Goal: Information Seeking & Learning: Learn about a topic

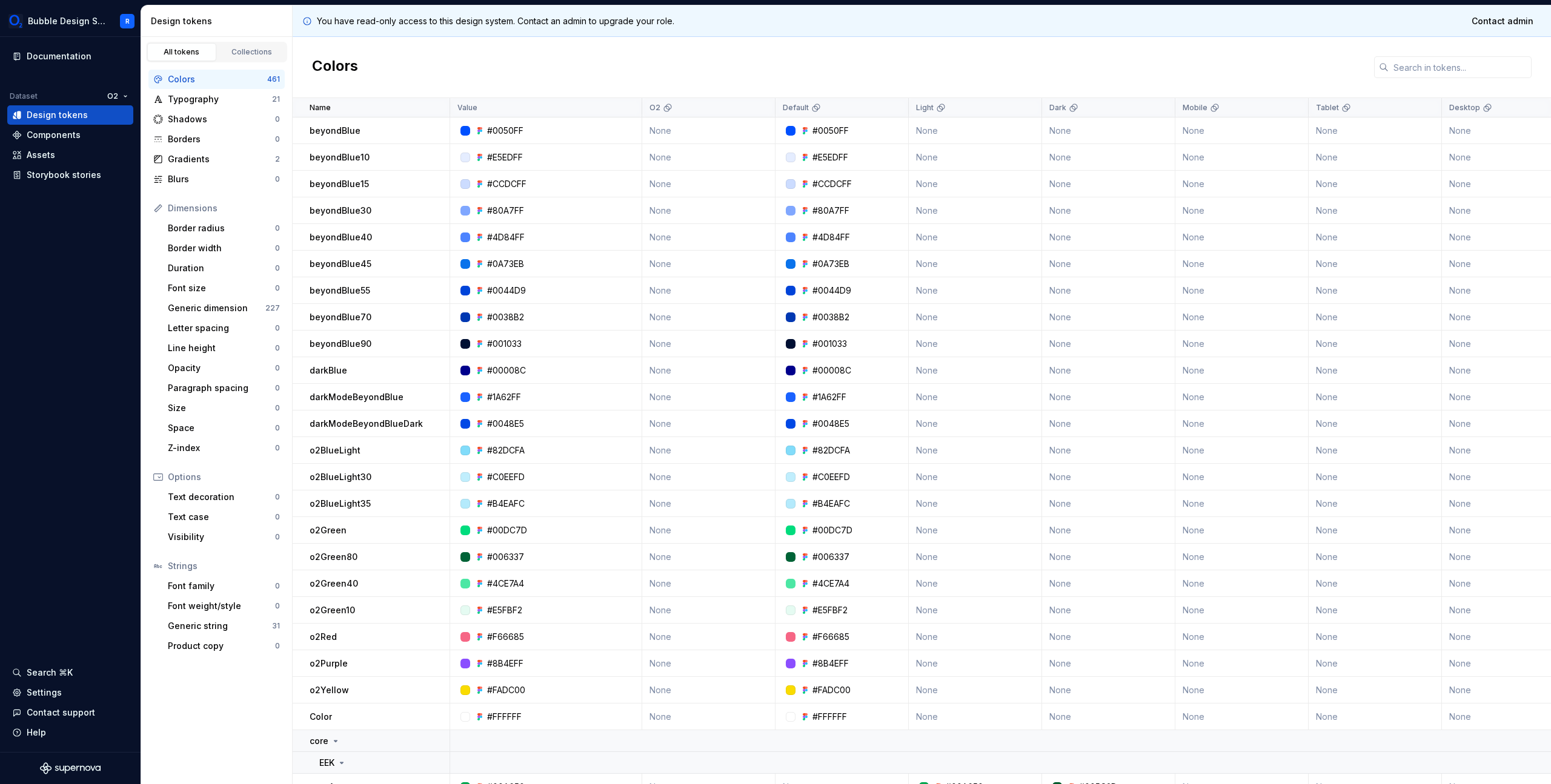
click at [317, 268] on p "beyondBlue45" at bounding box center [341, 263] width 62 height 12
click at [205, 106] on div "Typography 21" at bounding box center [217, 99] width 137 height 19
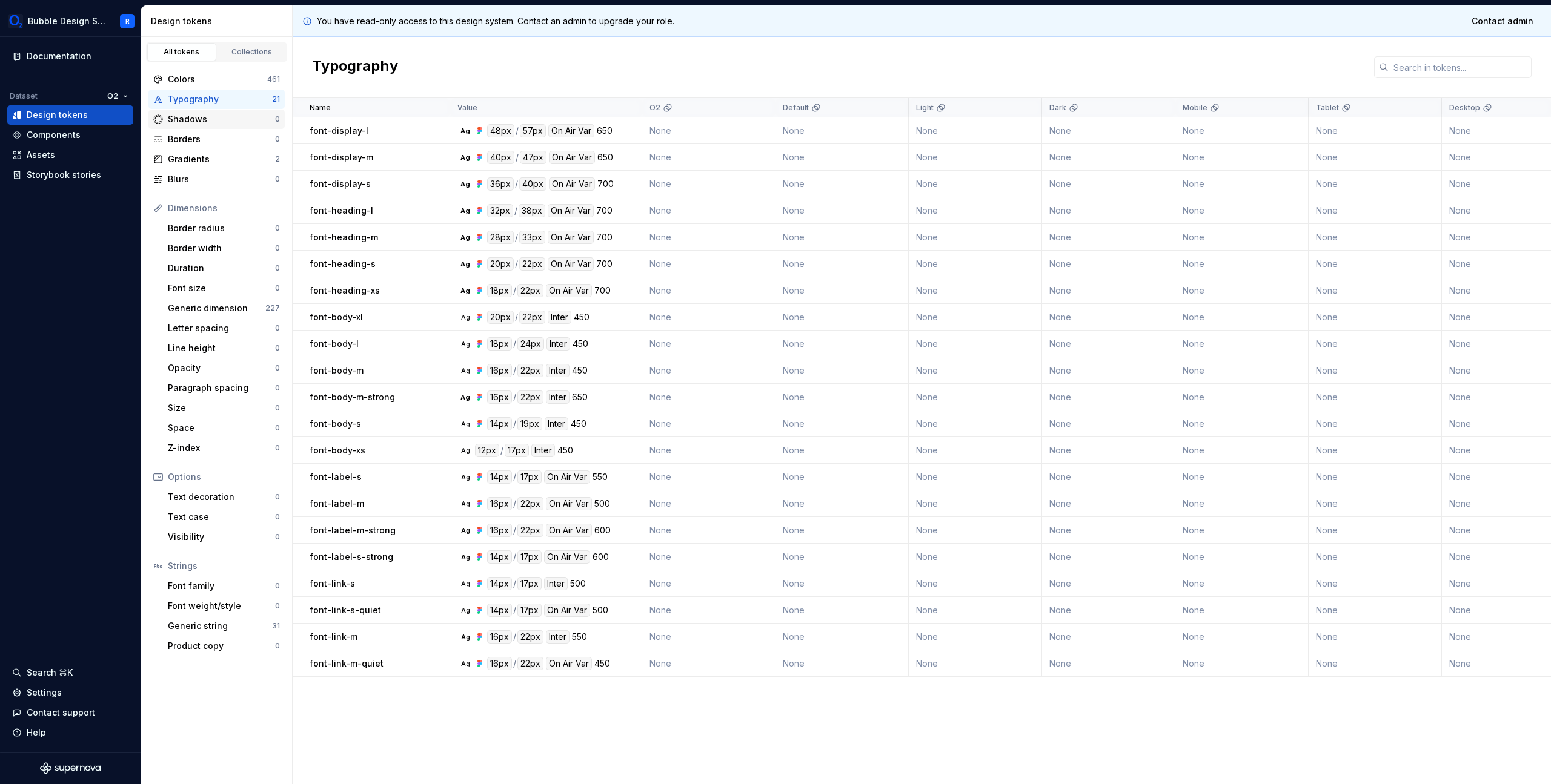
click at [202, 122] on div "Shadows" at bounding box center [221, 119] width 107 height 12
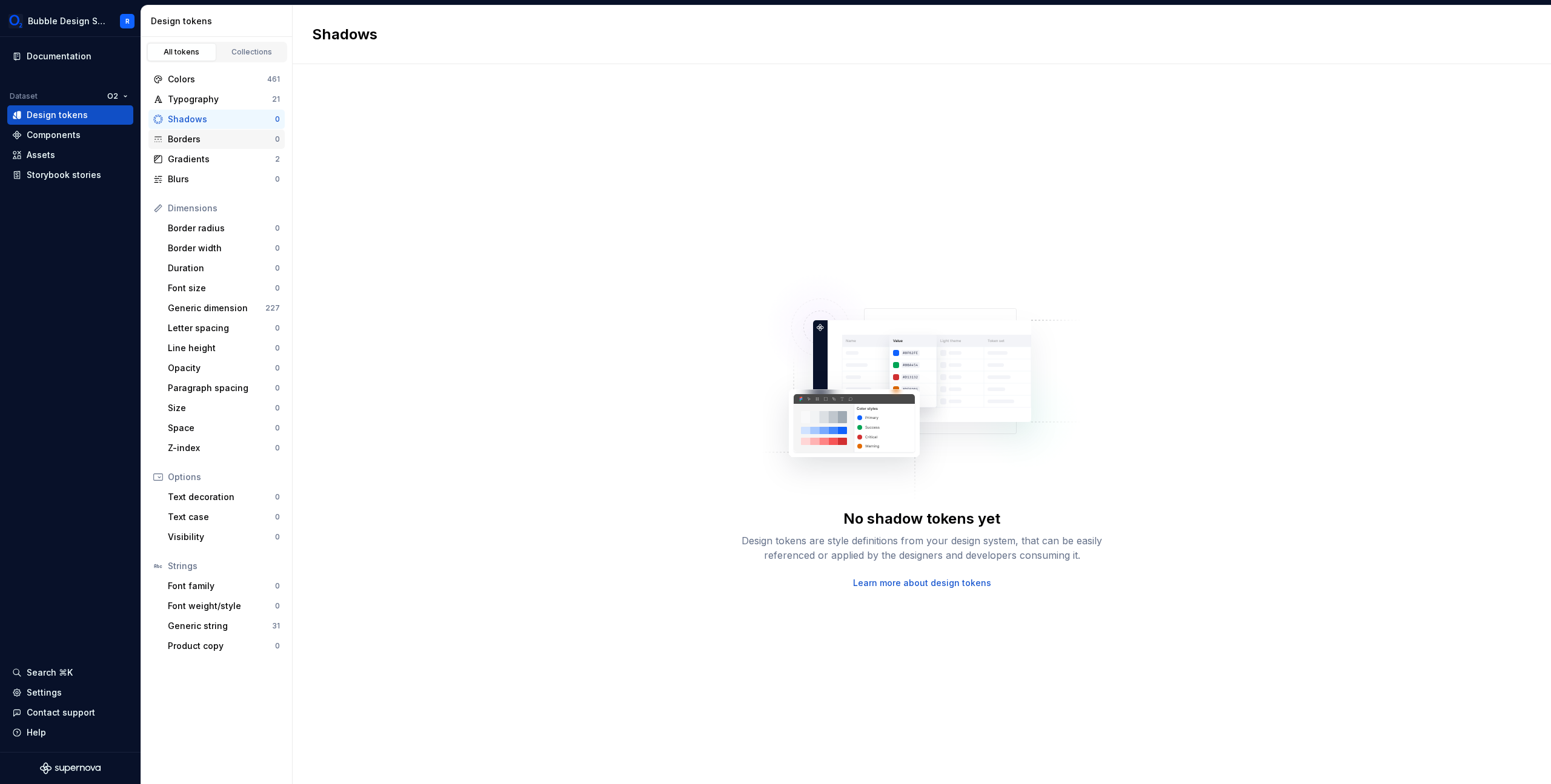
click at [202, 142] on div "Borders" at bounding box center [221, 139] width 107 height 12
click at [218, 155] on div "Gradients" at bounding box center [221, 159] width 107 height 12
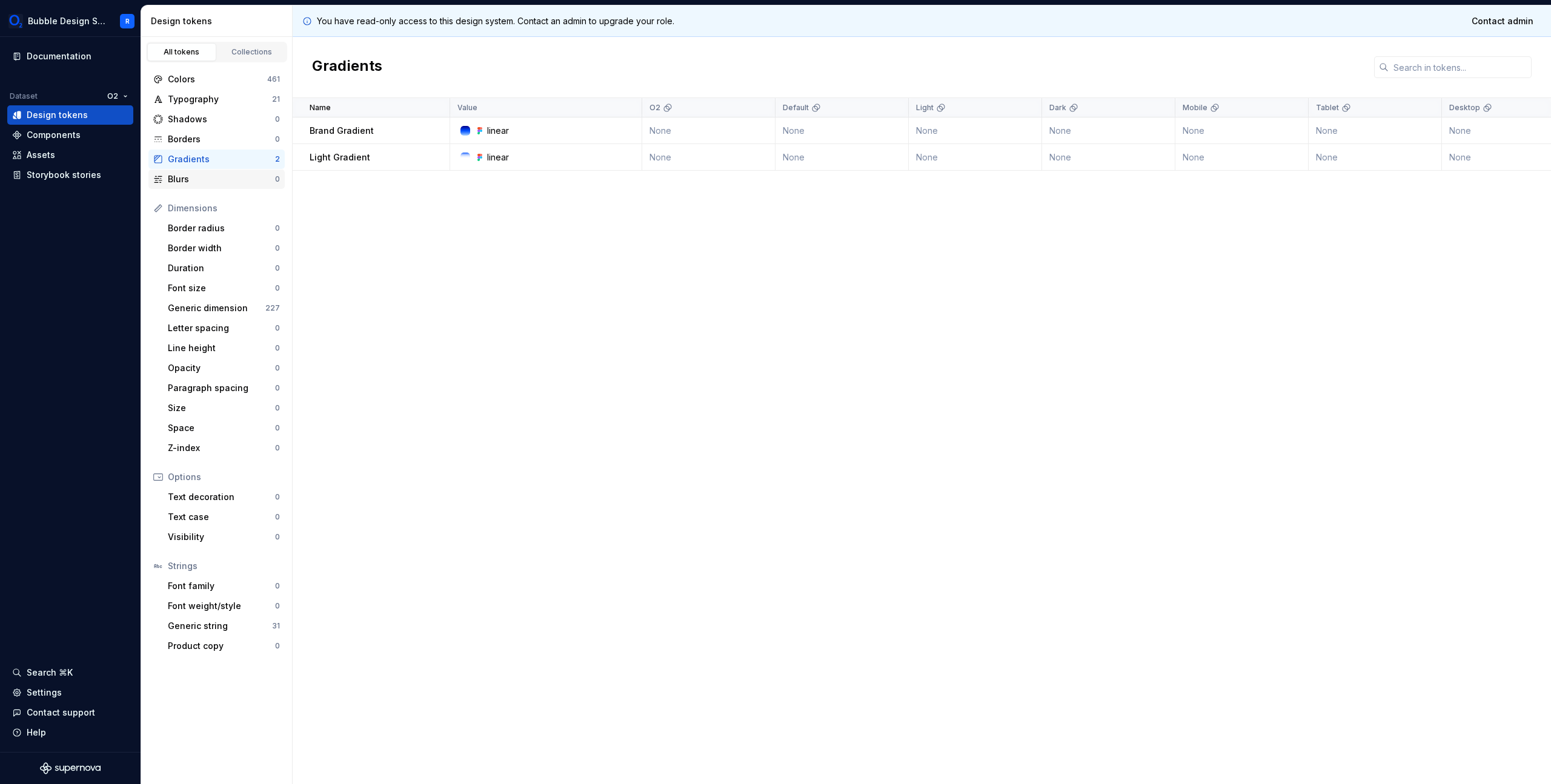
click at [227, 175] on div "Blurs" at bounding box center [221, 179] width 107 height 12
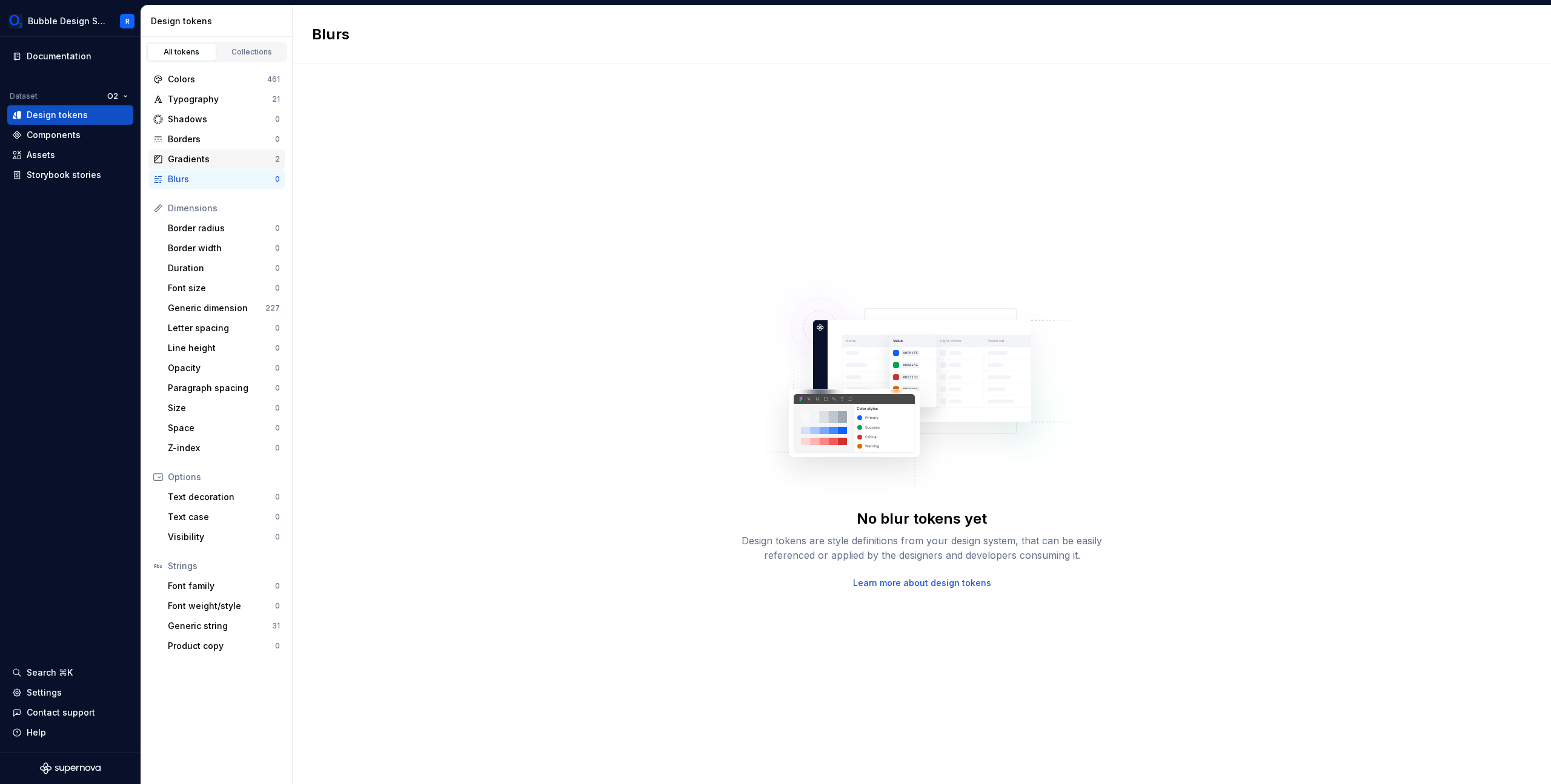
click at [241, 152] on div "Gradients 2" at bounding box center [217, 159] width 137 height 19
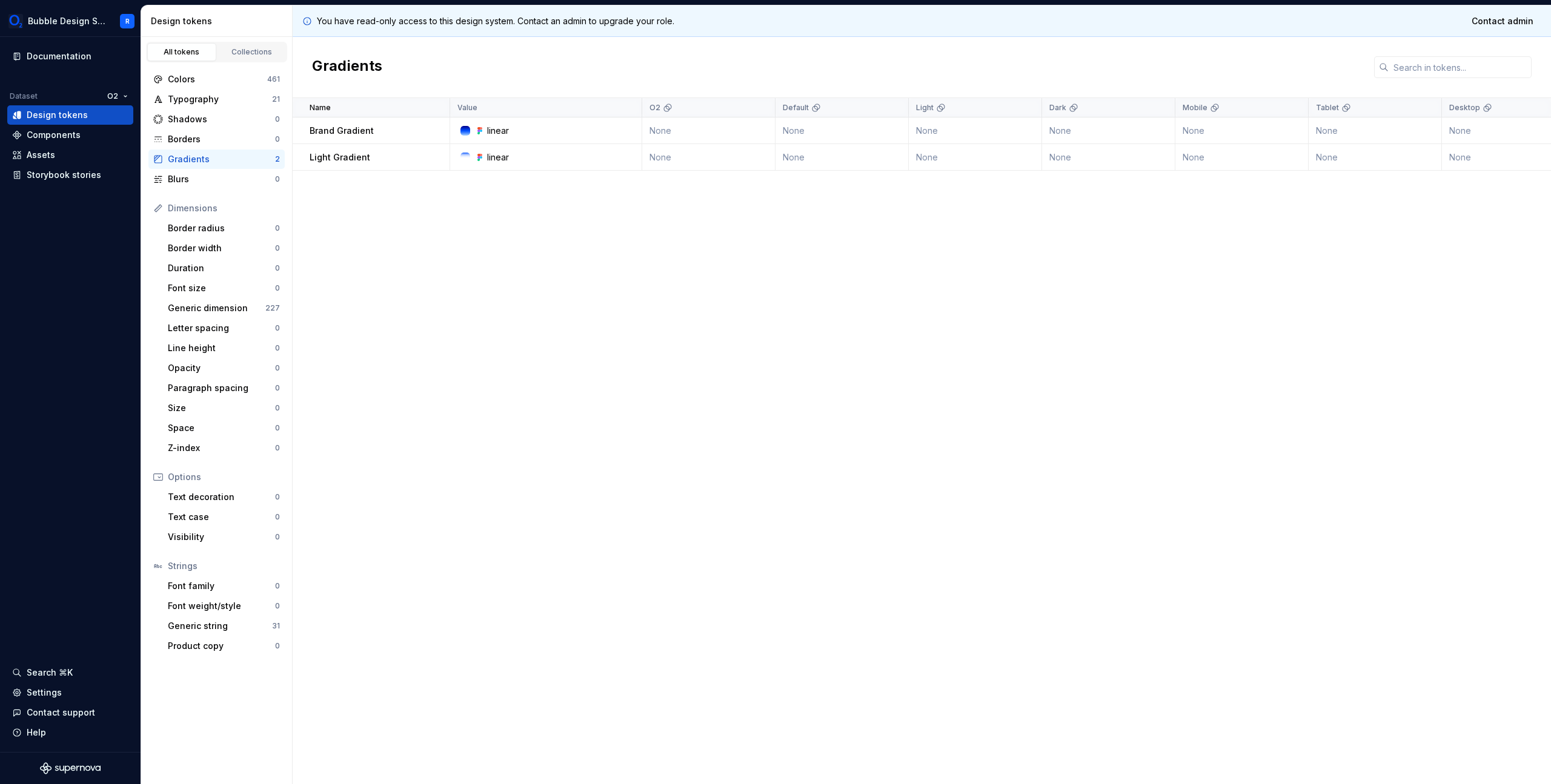
click at [495, 130] on div "linear" at bounding box center [498, 130] width 21 height 12
click at [497, 149] on td "linear" at bounding box center [546, 158] width 192 height 27
click at [497, 149] on body "Bubble Design System R Documentation Dataset O2 Design tokens Components Assets…" at bounding box center [776, 392] width 1551 height 784
click at [500, 167] on td "linear" at bounding box center [546, 158] width 192 height 27
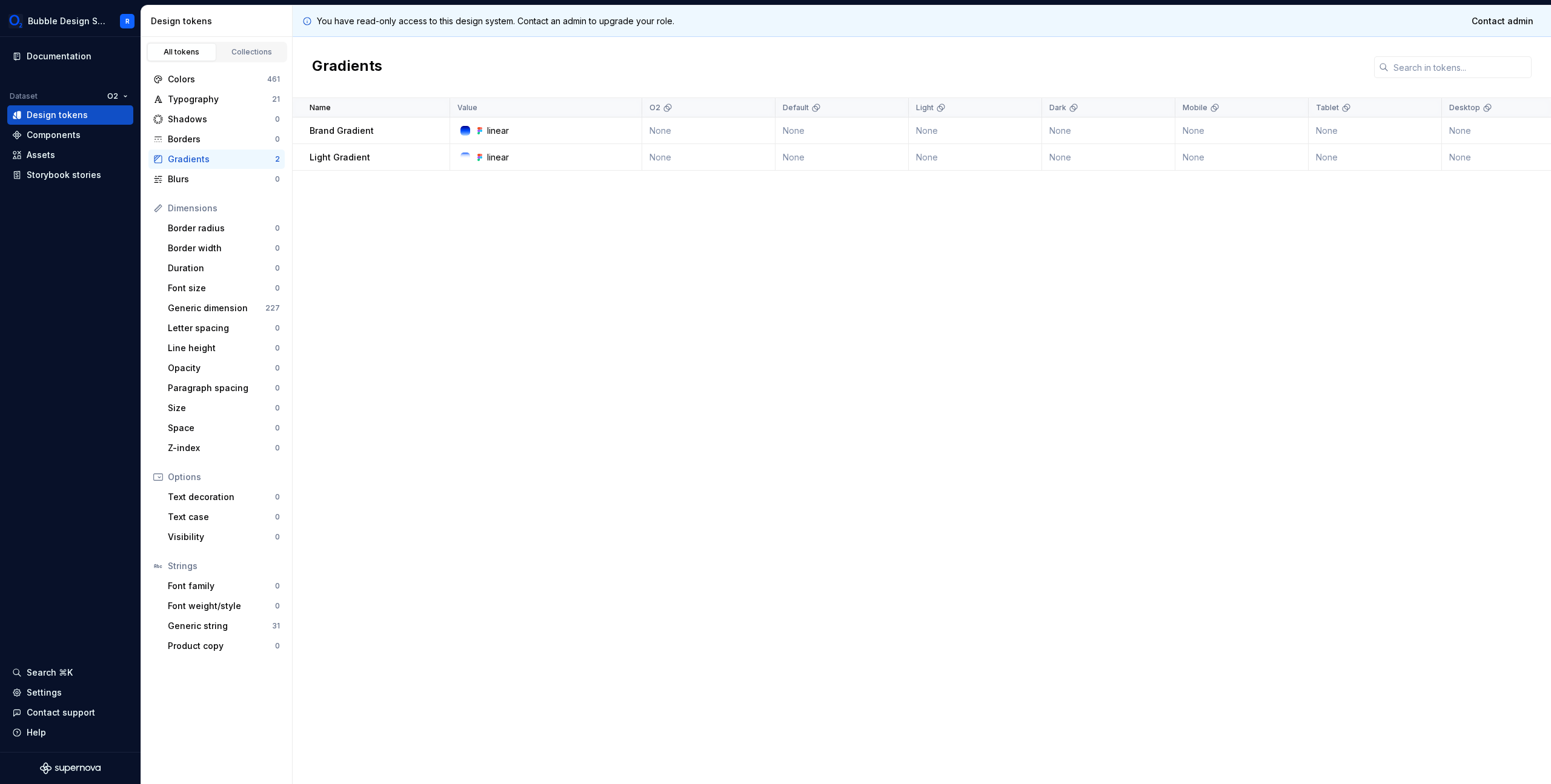
click at [350, 163] on p "Light Gradient" at bounding box center [340, 157] width 60 height 12
click at [350, 163] on body "Bubble Design System R Documentation Dataset O2 Design tokens Components Assets…" at bounding box center [776, 392] width 1551 height 784
click at [342, 163] on div at bounding box center [342, 163] width 0 height 0
click at [357, 158] on p "Light Gradient" at bounding box center [340, 157] width 60 height 12
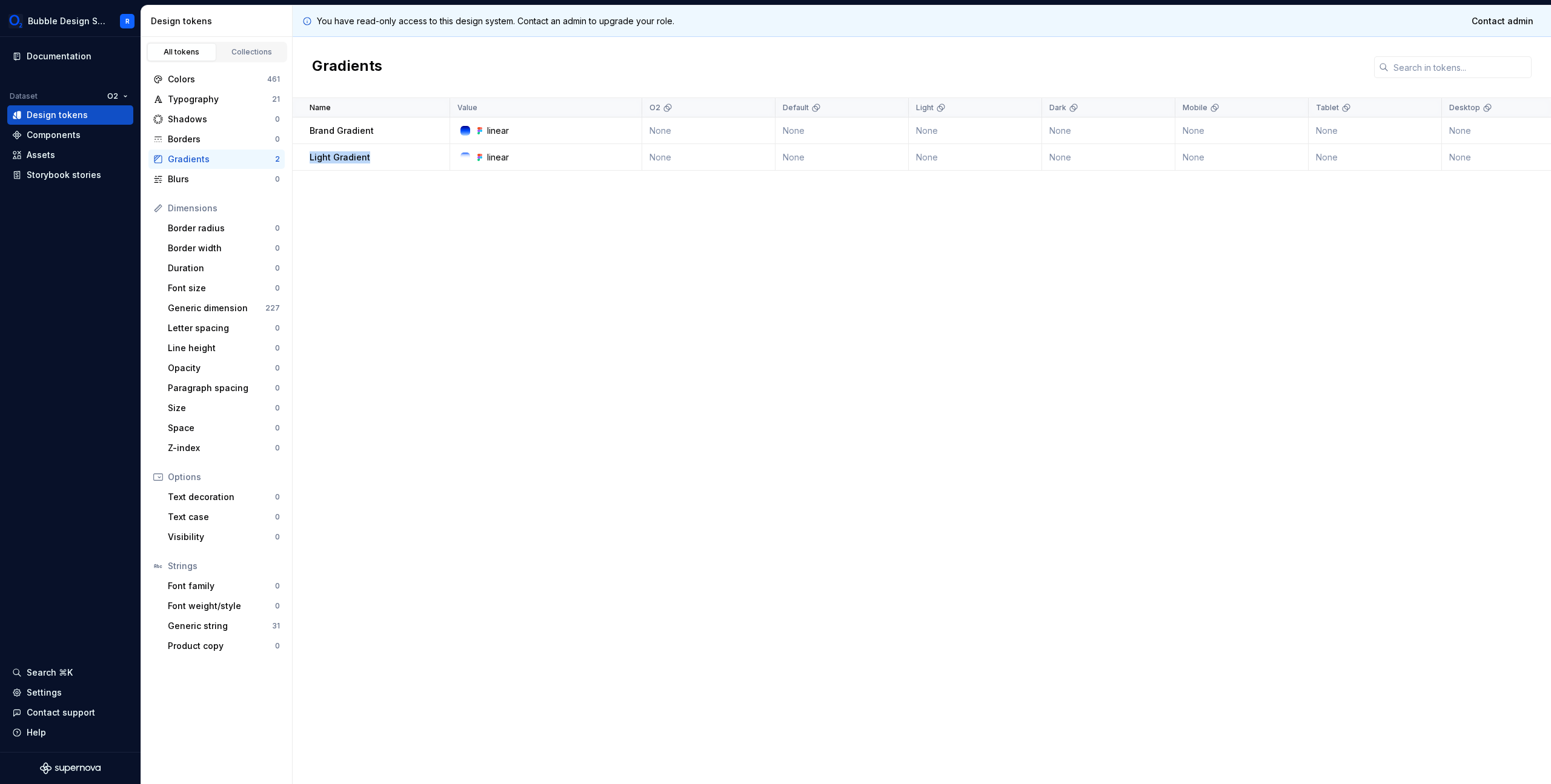
click at [357, 158] on p "Light Gradient" at bounding box center [340, 157] width 60 height 12
click at [235, 236] on div "Border radius 0" at bounding box center [223, 229] width 121 height 19
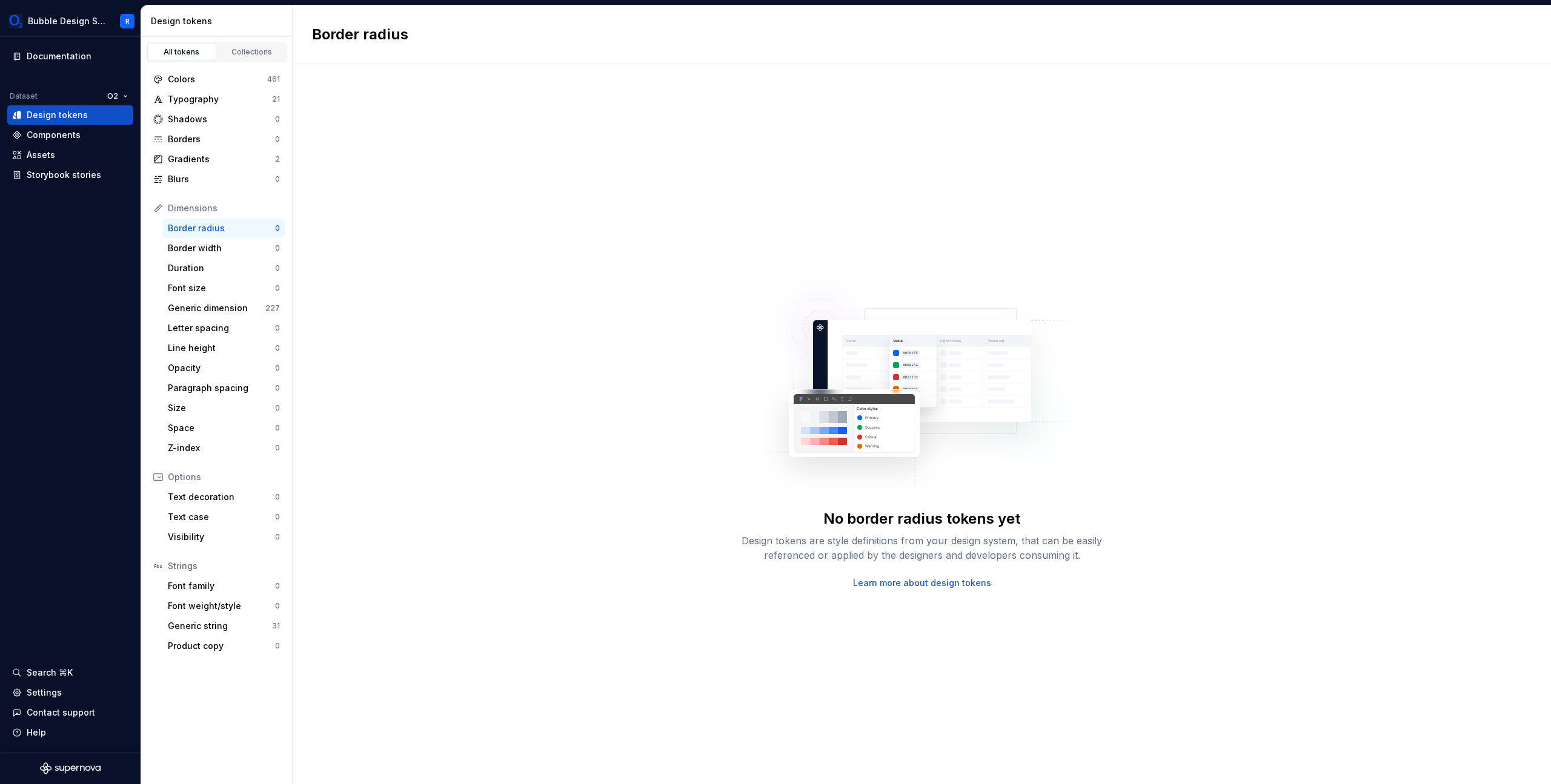
click at [235, 236] on div "Border radius 0" at bounding box center [223, 229] width 121 height 19
click at [233, 247] on div "Border width" at bounding box center [221, 248] width 107 height 12
click at [233, 248] on div "Border width" at bounding box center [221, 248] width 107 height 12
click at [226, 272] on div "Duration" at bounding box center [221, 267] width 107 height 12
click at [222, 291] on div "Font size" at bounding box center [221, 288] width 107 height 12
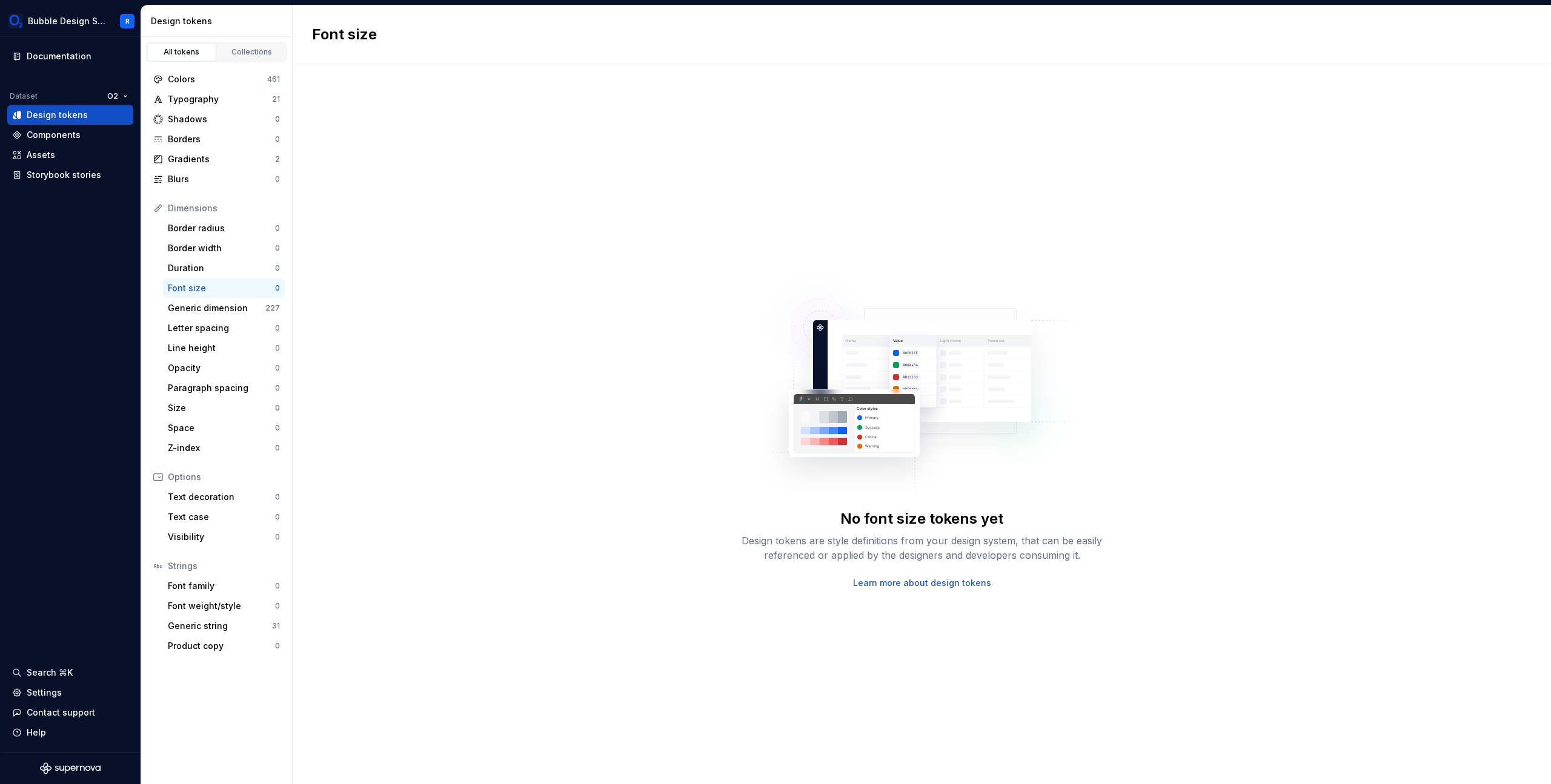
click at [222, 291] on div "Font size" at bounding box center [221, 288] width 107 height 12
click at [901, 582] on link "Learn more about design tokens" at bounding box center [922, 582] width 138 height 12
